Goal: Navigation & Orientation: Find specific page/section

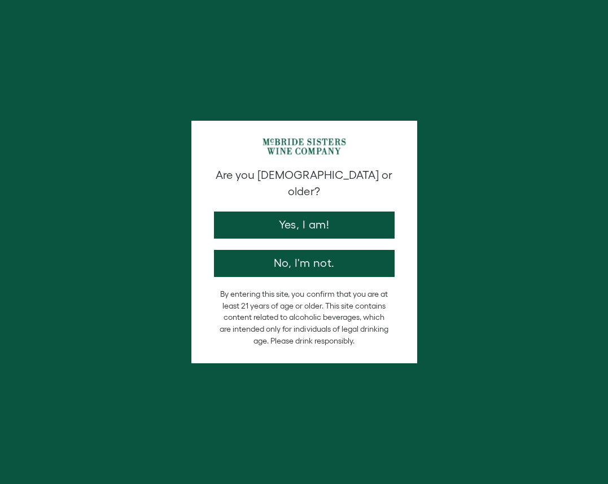
click at [300, 218] on button "Yes, I am!" at bounding box center [304, 225] width 181 height 27
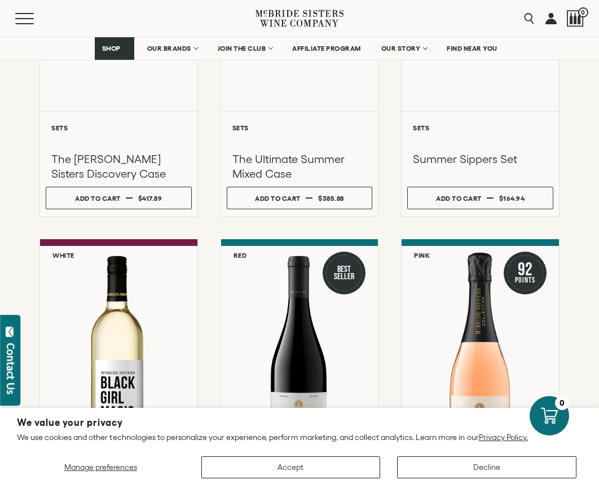
scroll to position [330, 0]
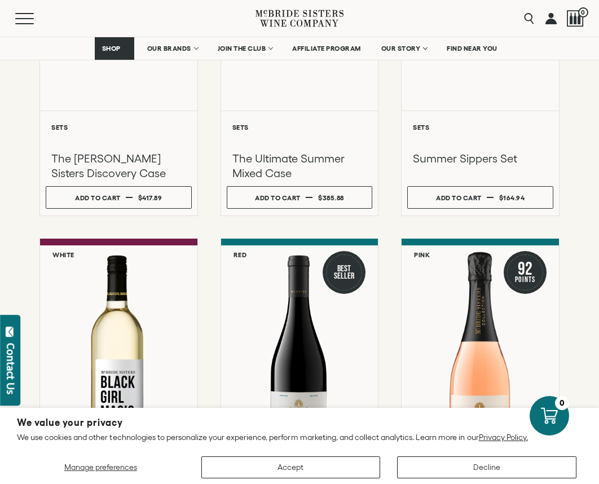
click at [476, 460] on button "Decline" at bounding box center [486, 468] width 179 height 22
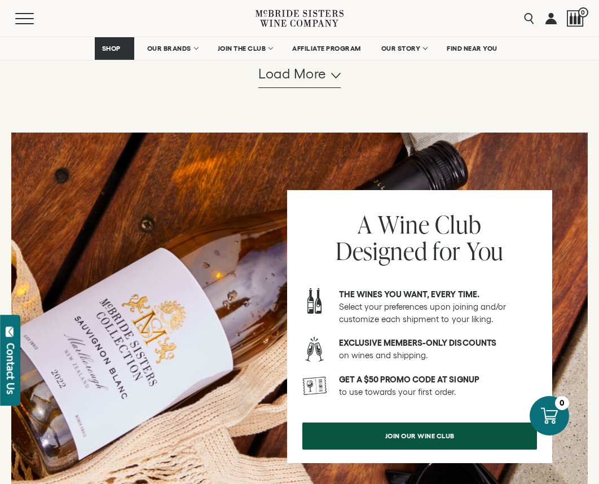
scroll to position [1298, 0]
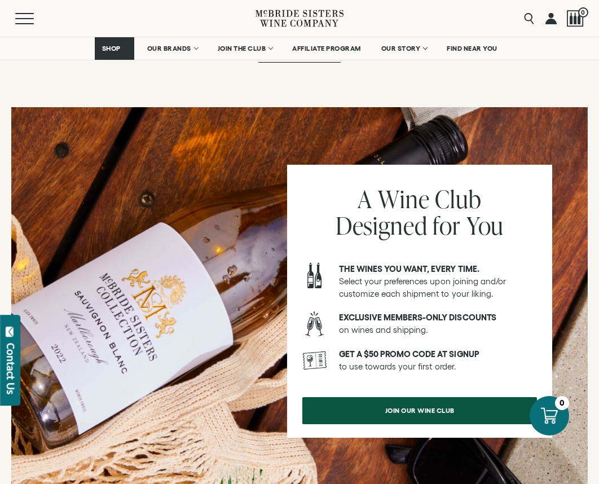
click at [282, 58] on span "Load more" at bounding box center [292, 48] width 68 height 19
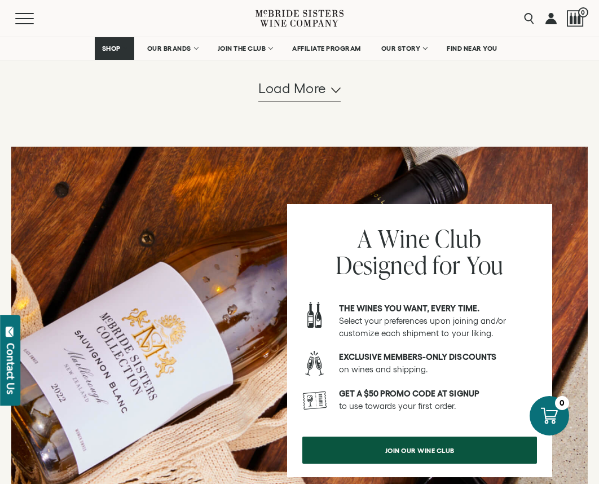
scroll to position [2479, 0]
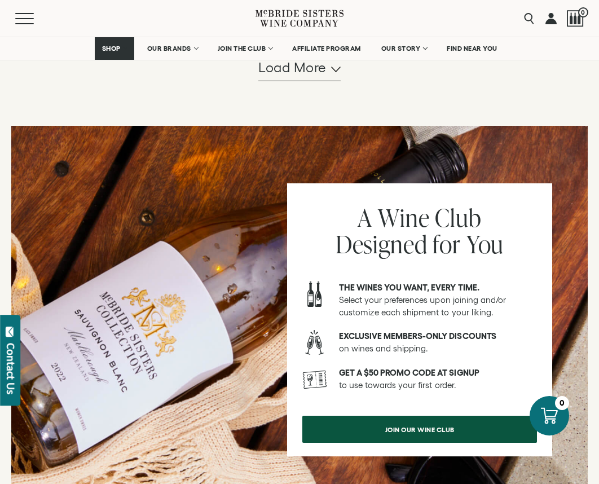
drag, startPoint x: 253, startPoint y: 83, endPoint x: 265, endPoint y: 87, distance: 12.7
click at [253, 81] on div "Load more" at bounding box center [300, 67] width 520 height 27
click at [266, 77] on span "Load more" at bounding box center [292, 67] width 68 height 19
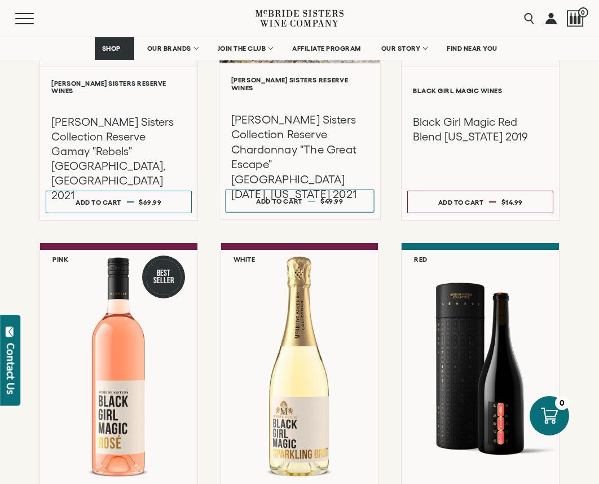
scroll to position [3245, 0]
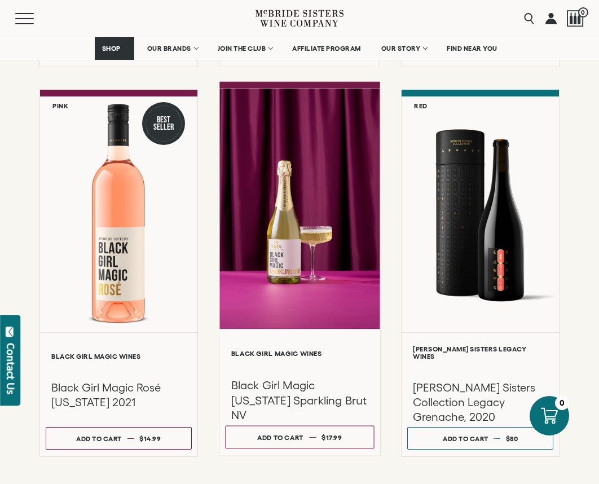
click at [303, 216] on div at bounding box center [300, 209] width 160 height 240
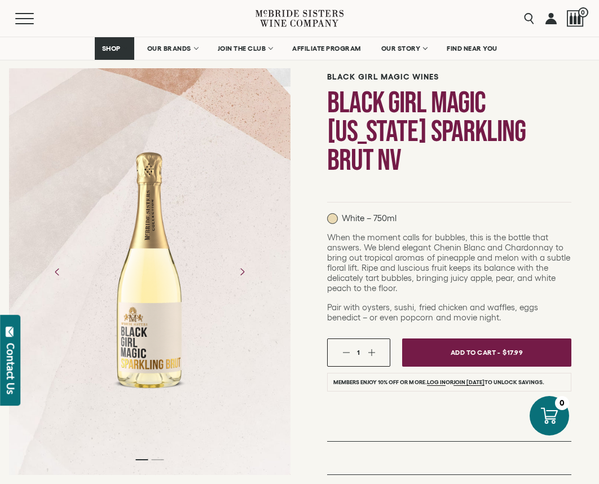
scroll to position [174, 0]
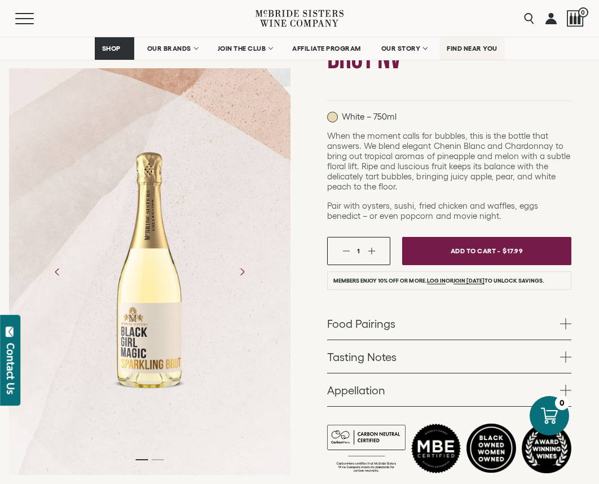
click at [462, 50] on span "FIND NEAR YOU" at bounding box center [472, 49] width 51 height 8
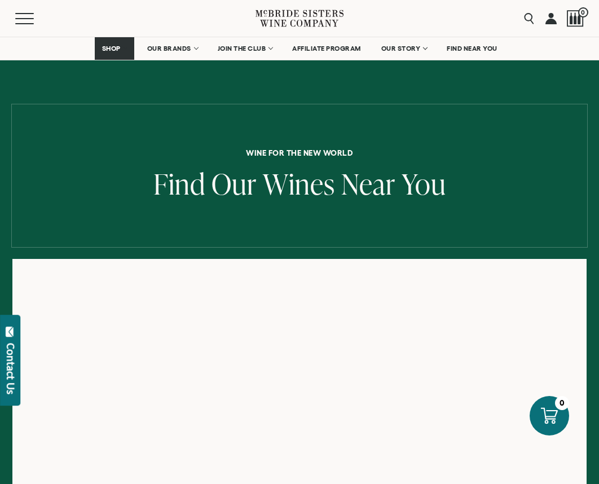
scroll to position [114, 0]
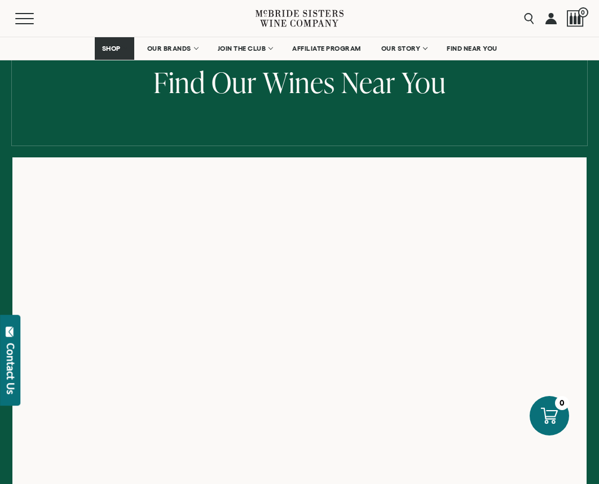
scroll to position [100, 0]
